Goal: Register for event/course

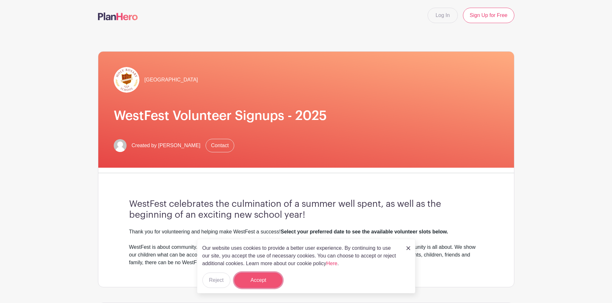
click at [262, 277] on button "Accept" at bounding box center [258, 280] width 48 height 15
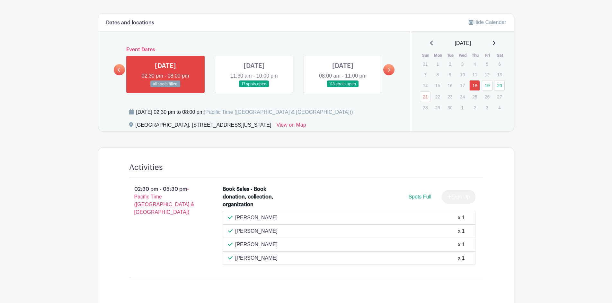
scroll to position [288, 0]
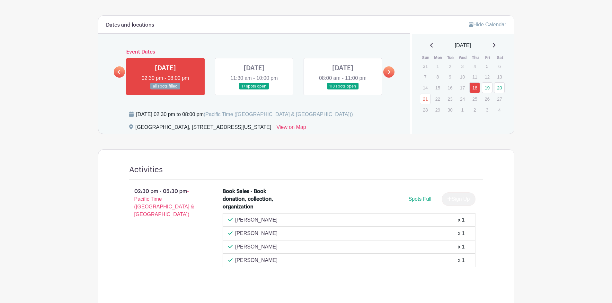
click at [254, 90] on link at bounding box center [254, 90] width 0 height 0
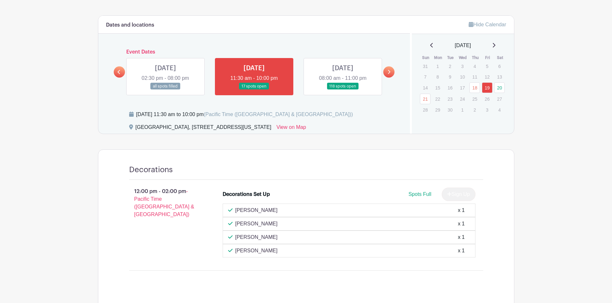
click at [387, 70] on link at bounding box center [388, 71] width 11 height 11
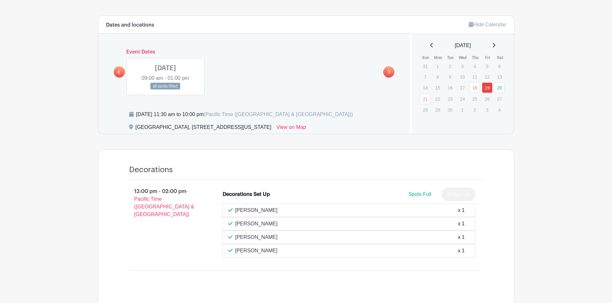
click at [165, 90] on link at bounding box center [165, 90] width 0 height 0
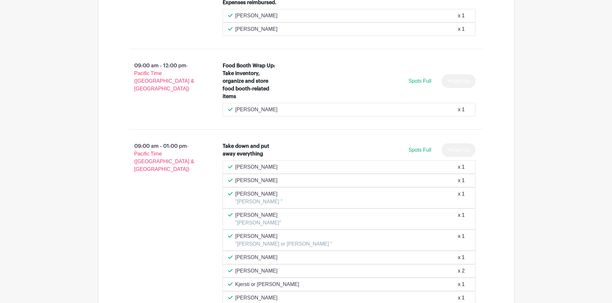
scroll to position [283, 0]
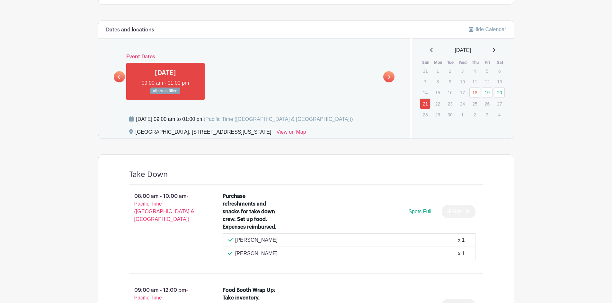
click at [117, 76] on link at bounding box center [119, 76] width 11 height 11
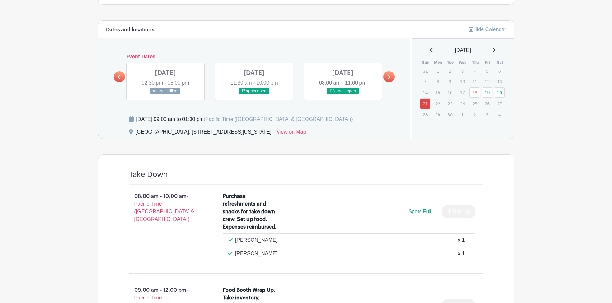
click at [254, 95] on link at bounding box center [254, 95] width 0 height 0
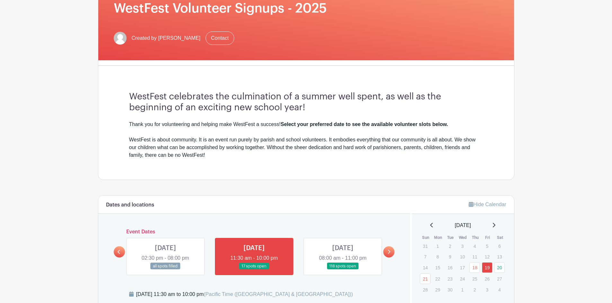
scroll to position [170, 0]
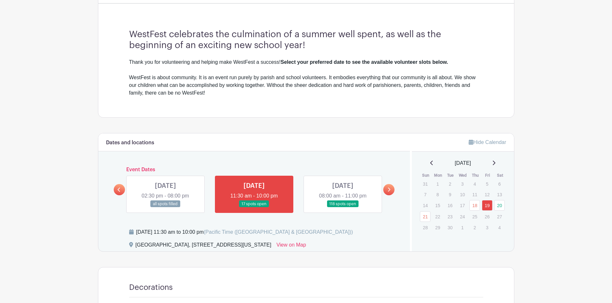
click at [343, 208] on link at bounding box center [343, 208] width 0 height 0
click at [500, 203] on link "20" at bounding box center [499, 205] width 11 height 11
click at [389, 190] on icon at bounding box center [389, 190] width 3 height 4
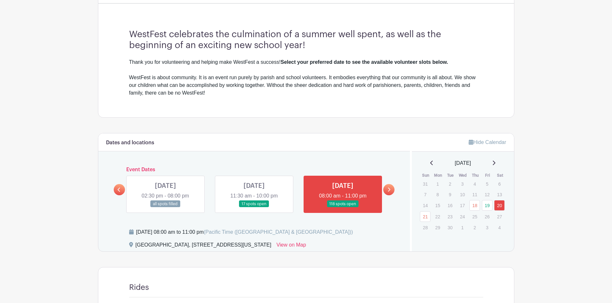
click at [118, 190] on icon at bounding box center [119, 190] width 3 height 5
